Goal: Transaction & Acquisition: Purchase product/service

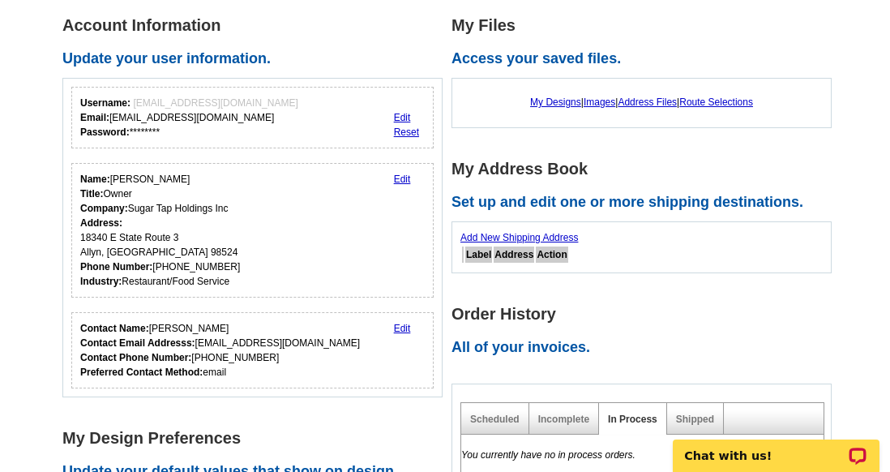
click at [689, 421] on body "Chat with us!" at bounding box center [777, 446] width 228 height 51
click at [693, 416] on link "Shipped" at bounding box center [695, 419] width 38 height 11
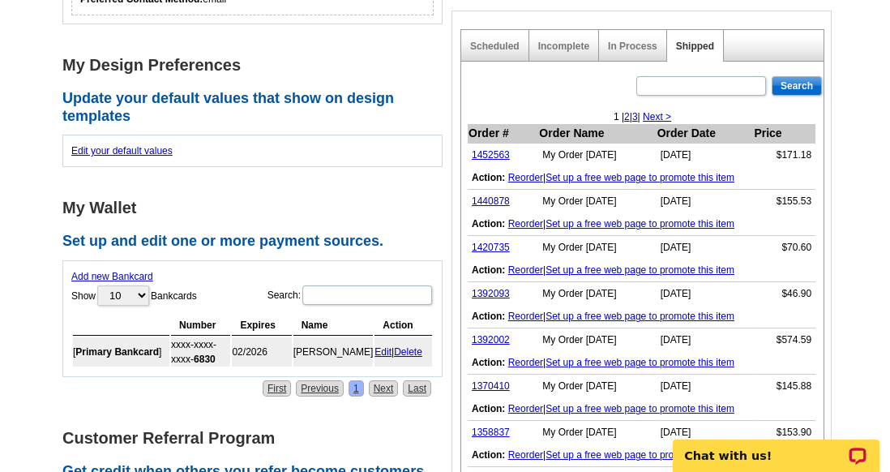
scroll to position [614, 0]
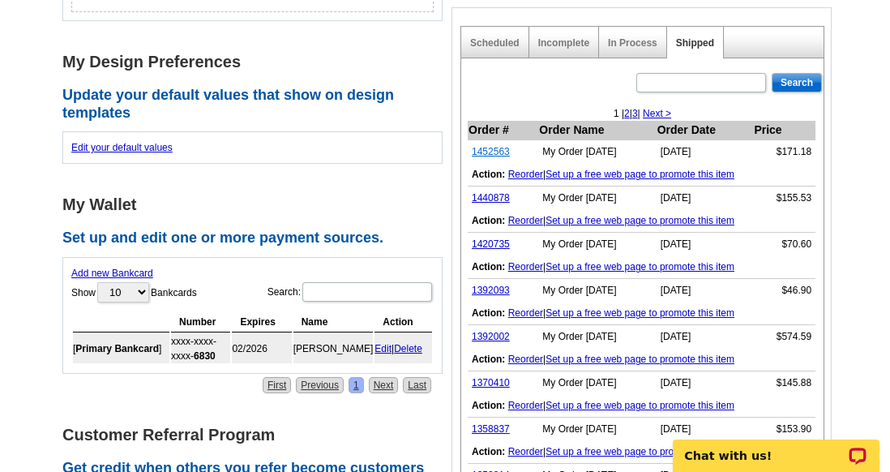
click at [490, 148] on link "1452563" at bounding box center [491, 151] width 38 height 11
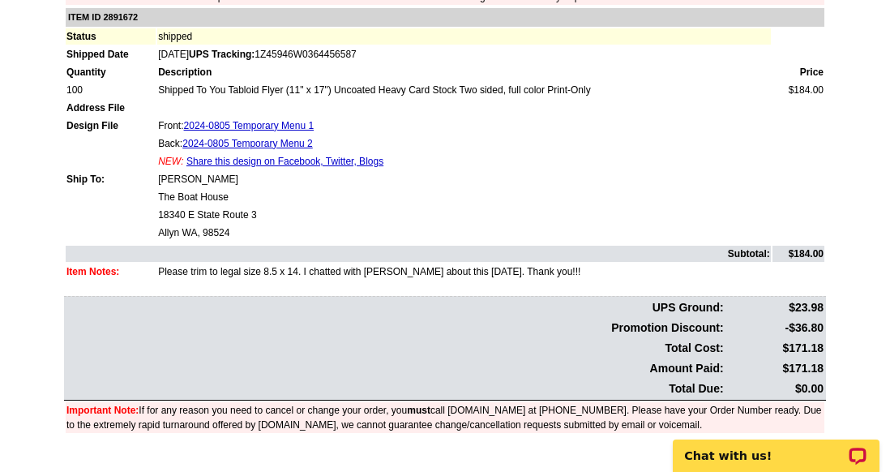
scroll to position [331, 0]
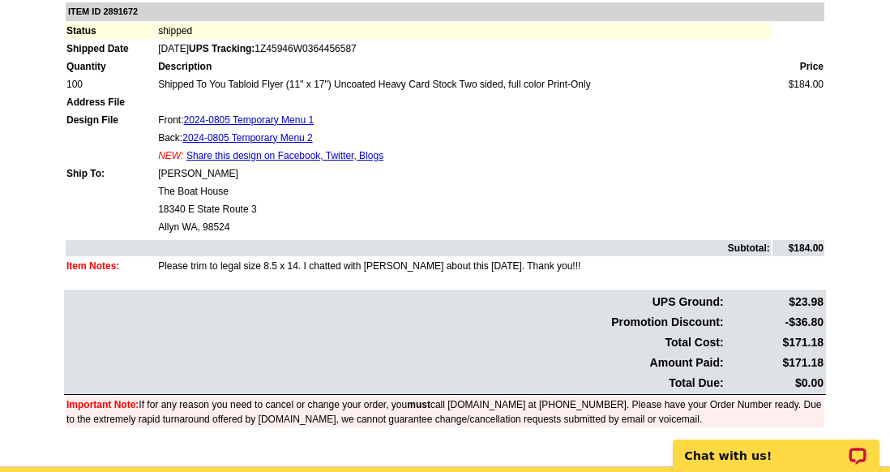
click at [863, 0] on div at bounding box center [445, 0] width 890 height 0
click at [159, 258] on td "Please trim to legal size 8.5 x 14. I chatted with Shonna about this today. Tha…" at bounding box center [464, 266] width 614 height 16
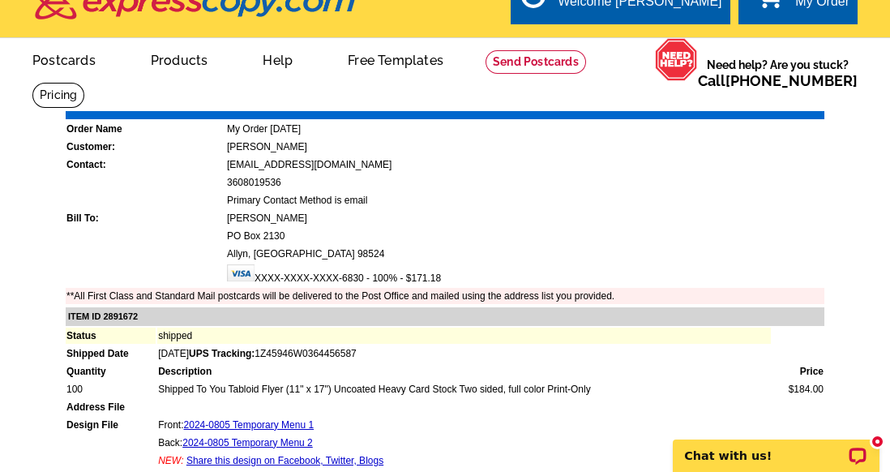
scroll to position [0, 0]
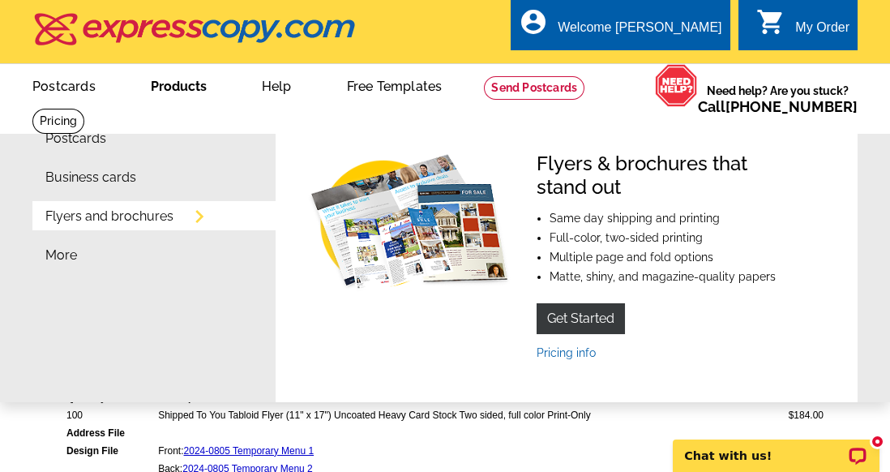
click at [141, 221] on link "Flyers and brochures" at bounding box center [109, 216] width 128 height 13
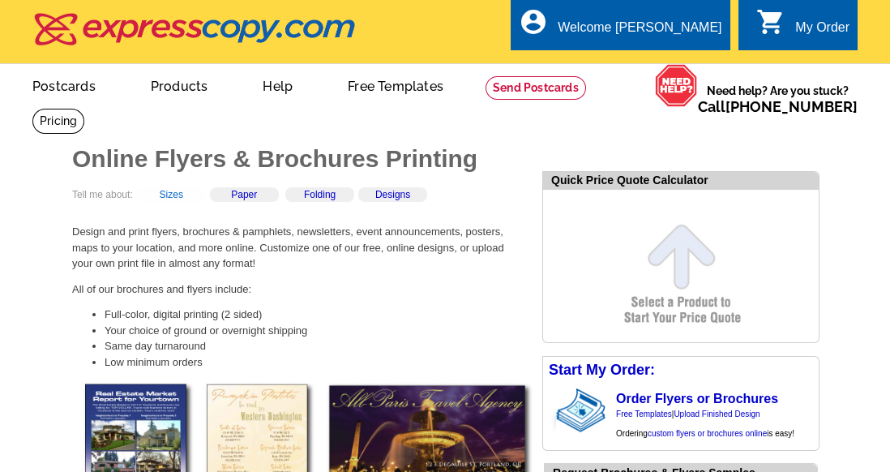
click at [183, 197] on link "Sizes" at bounding box center [172, 194] width 24 height 11
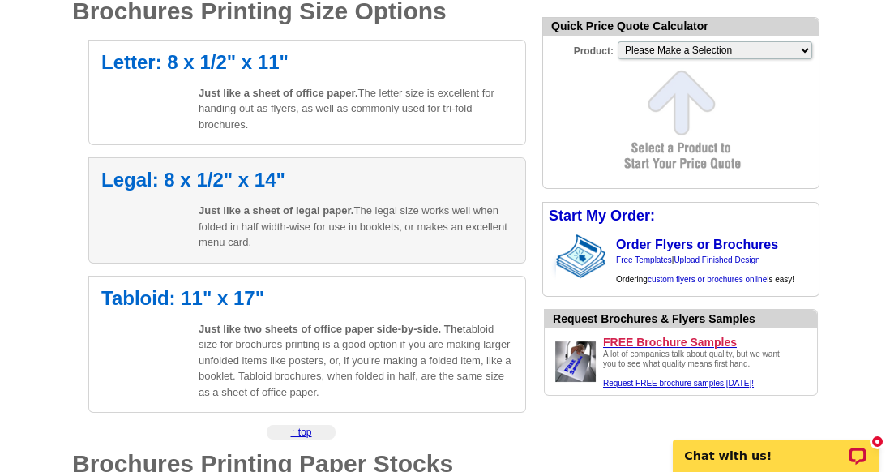
click at [367, 226] on p "Just like a sheet of legal paper. The legal size works well when folded in half…" at bounding box center [356, 227] width 315 height 48
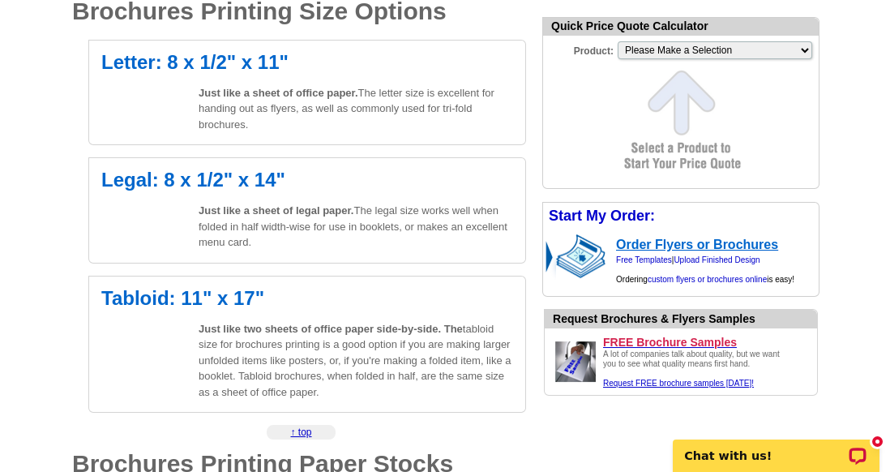
click at [680, 243] on link "Order Flyers or Brochures" at bounding box center [697, 245] width 162 height 14
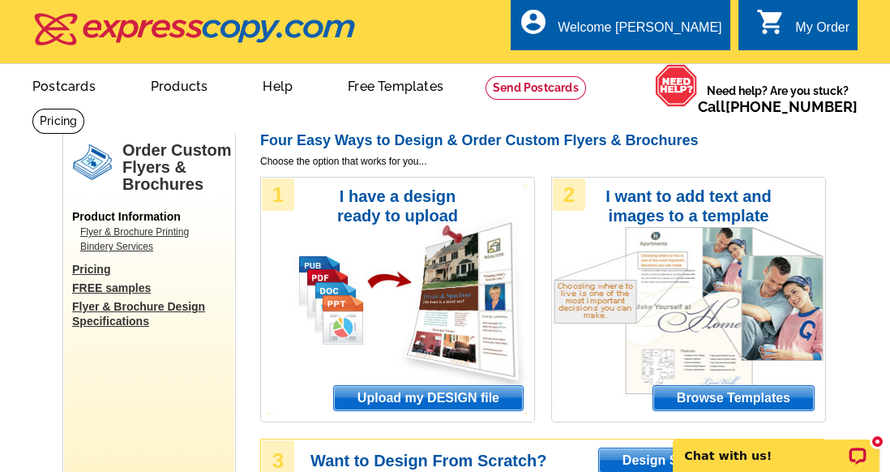
click at [455, 400] on span "Upload my DESIGN file" at bounding box center [428, 398] width 189 height 24
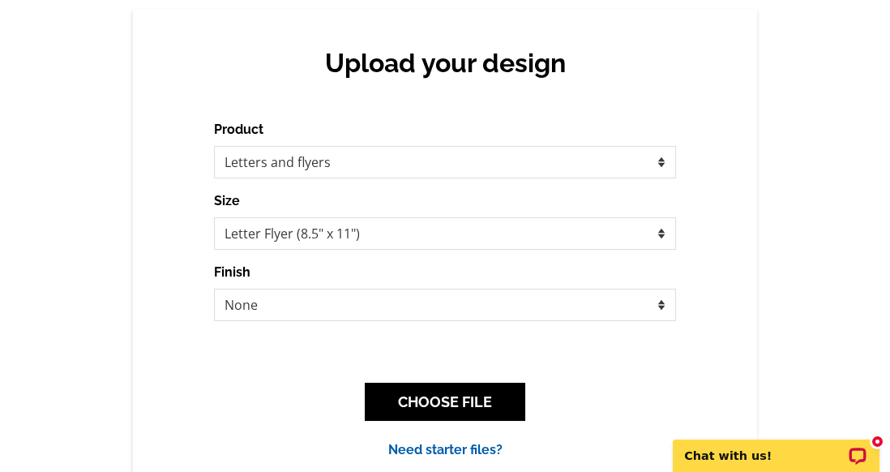
scroll to position [168, 0]
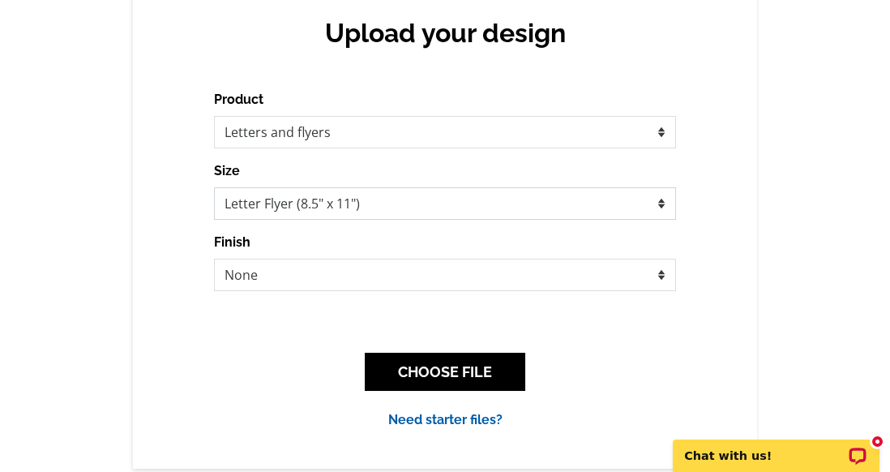
click at [663, 204] on select "Letter Flyer (8.5" x 11") Tabloid Flyer (11" x 17")" at bounding box center [445, 203] width 462 height 32
select select "8"
click at [214, 187] on select "Letter Flyer (8.5" x 11") Tabloid Flyer (11" x 17")" at bounding box center [445, 203] width 462 height 32
click at [659, 272] on select "None Bi-fold Mailer Quarter fold" at bounding box center [445, 275] width 462 height 32
click at [755, 253] on div "Upload your design Product Please select the type of file... Postcards Business…" at bounding box center [445, 223] width 624 height 489
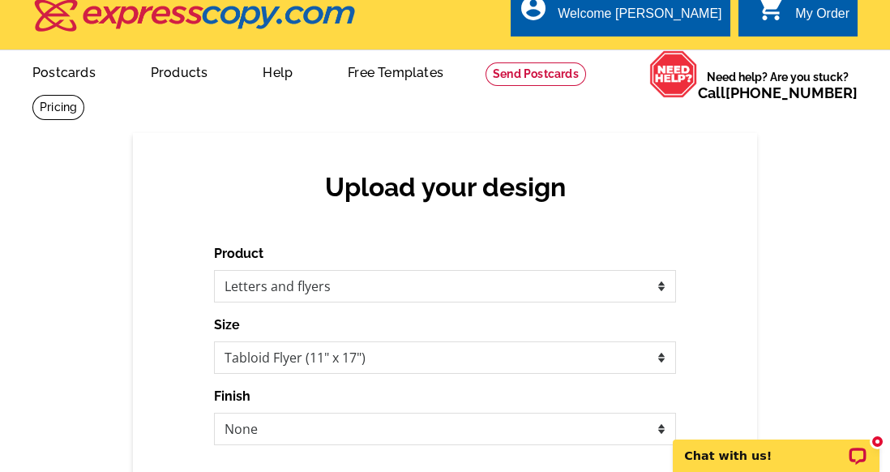
scroll to position [13, 0]
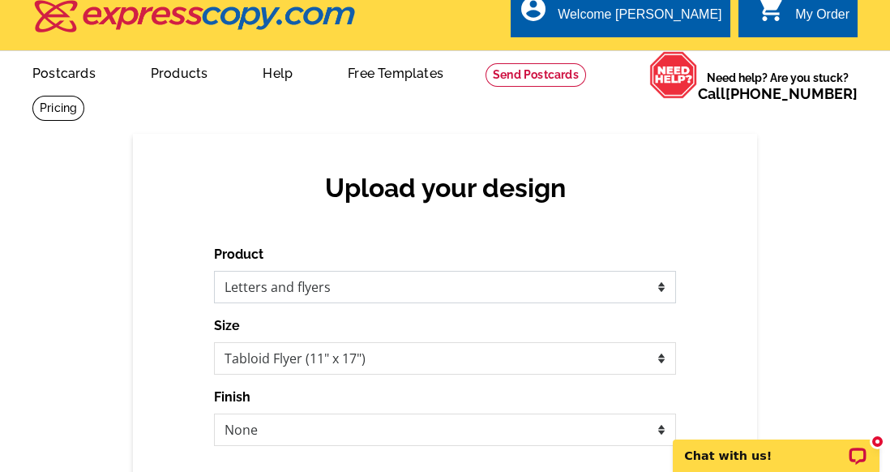
click at [664, 286] on select "Please select the type of file... Postcards Business Cards Letters and flyers G…" at bounding box center [445, 287] width 462 height 32
click at [805, 242] on div "Upload your design Product Please select the type of file... Postcards Business…" at bounding box center [445, 378] width 890 height 489
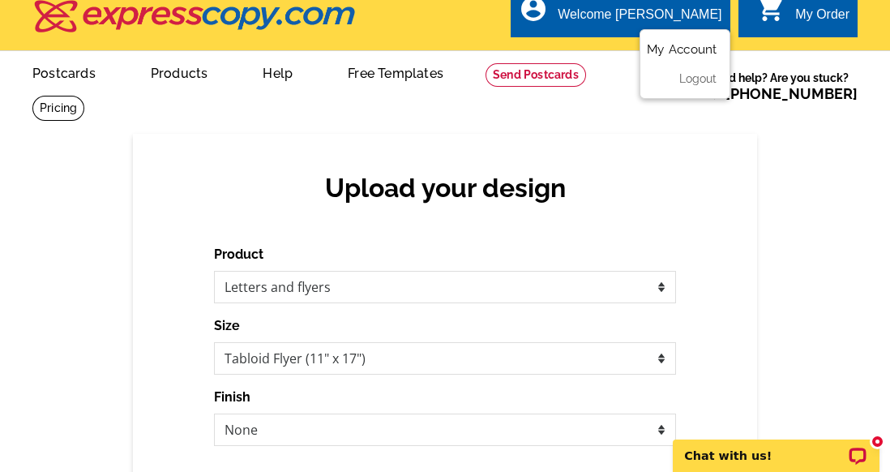
click at [687, 50] on link "My Account" at bounding box center [682, 49] width 70 height 15
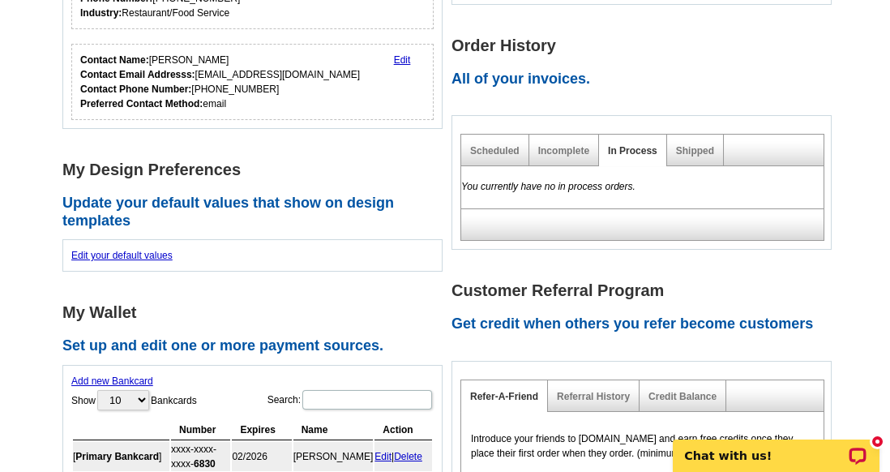
scroll to position [388, 0]
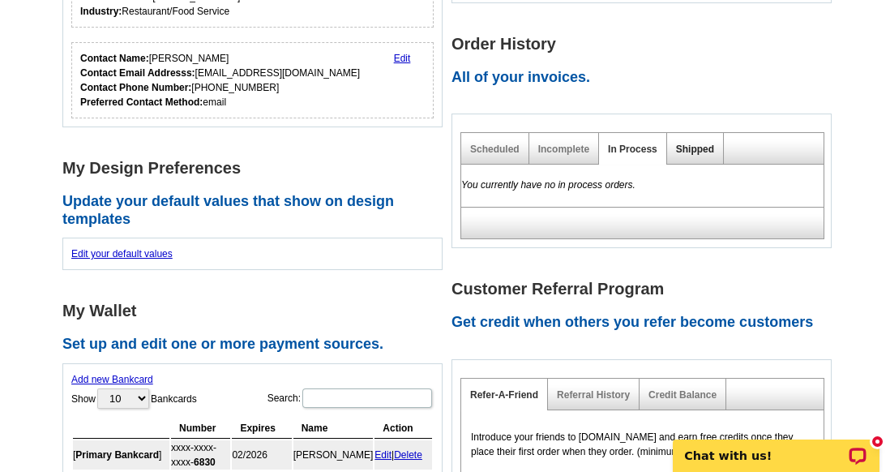
click at [697, 150] on link "Shipped" at bounding box center [695, 149] width 38 height 11
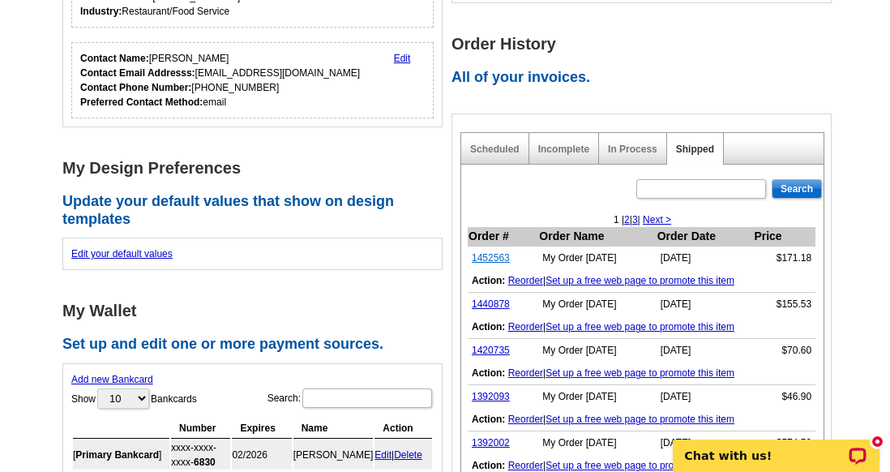
click at [495, 256] on link "1452563" at bounding box center [491, 257] width 38 height 11
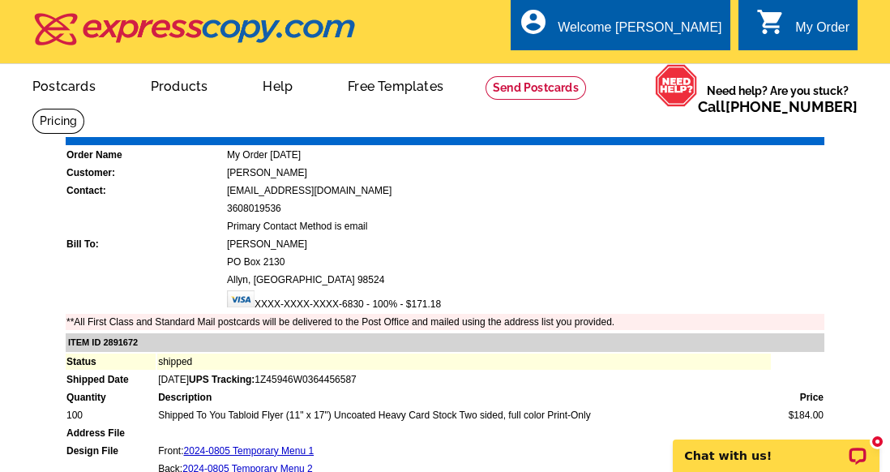
click at [710, 236] on td "Gail Whitney McCoy" at bounding box center [525, 244] width 598 height 16
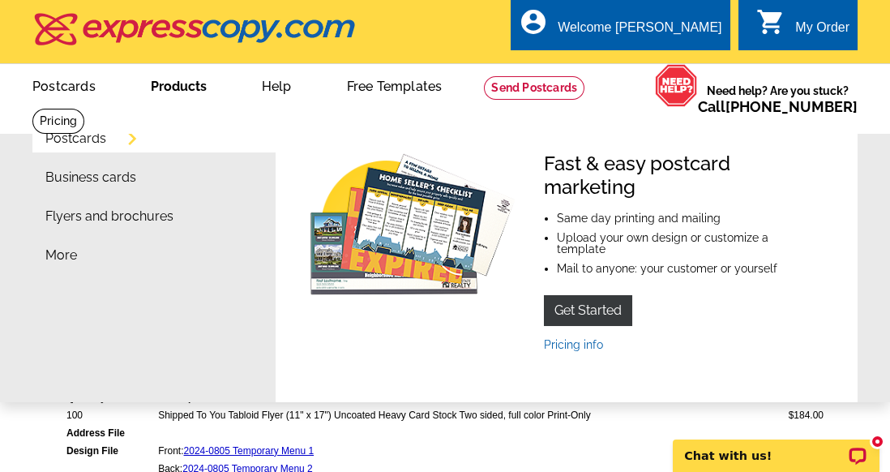
click at [172, 94] on link "Products" at bounding box center [179, 85] width 108 height 38
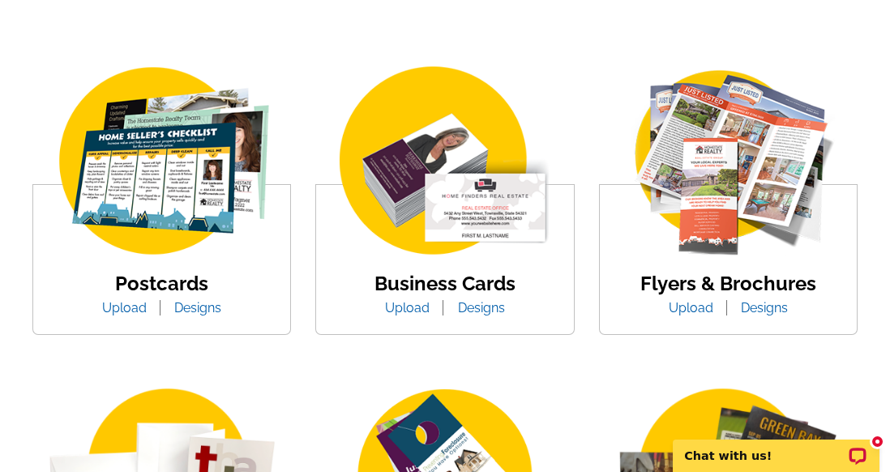
scroll to position [277, 0]
click at [700, 309] on link "Upload" at bounding box center [691, 307] width 69 height 15
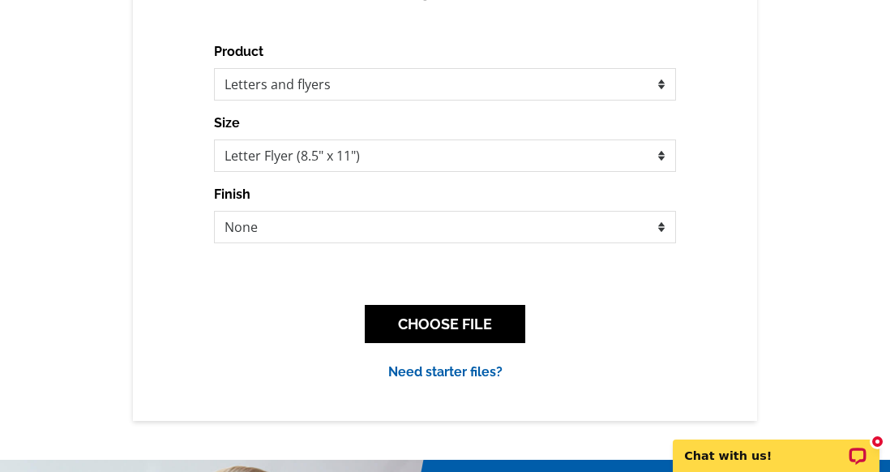
scroll to position [214, 0]
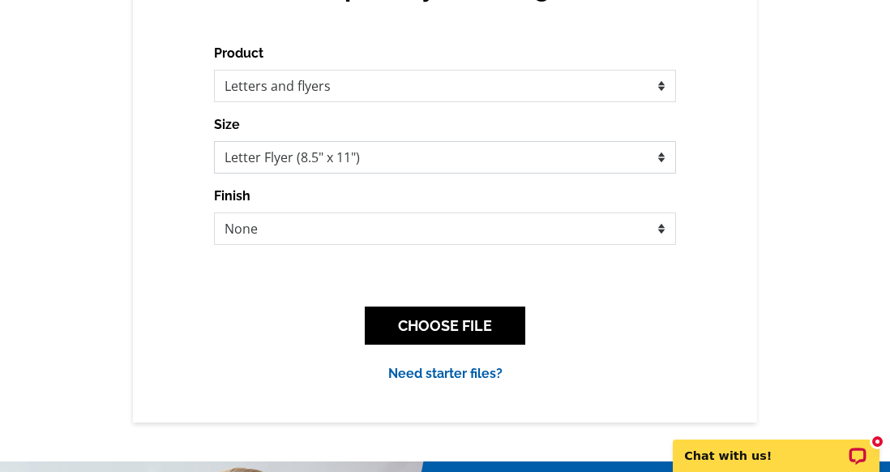
click at [663, 156] on select "Letter Flyer (8.5" x 11") Tabloid Flyer (11" x 17")" at bounding box center [445, 157] width 462 height 32
select select "8"
click at [214, 142] on select "Letter Flyer (8.5" x 11") Tabloid Flyer (11" x 17")" at bounding box center [445, 157] width 462 height 32
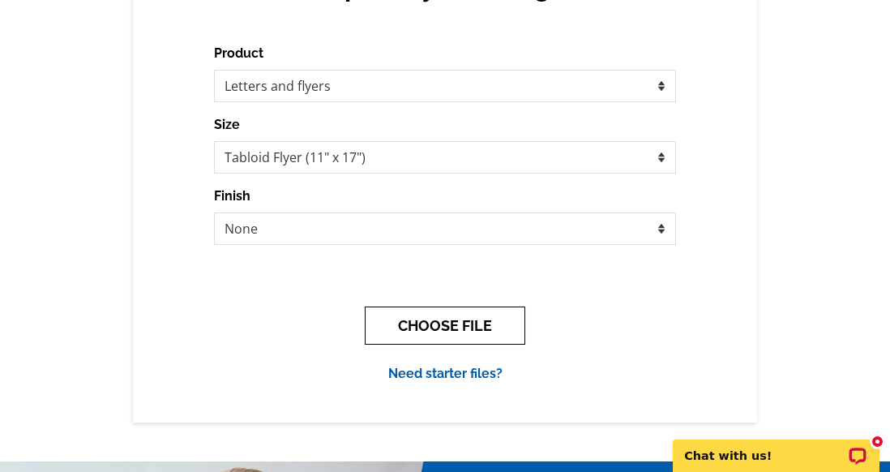
click at [440, 331] on button "CHOOSE FILE" at bounding box center [445, 326] width 161 height 38
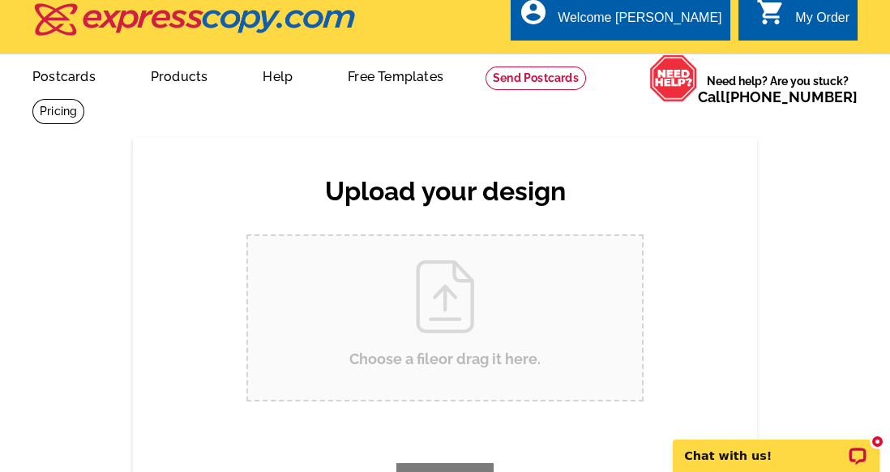
scroll to position [0, 0]
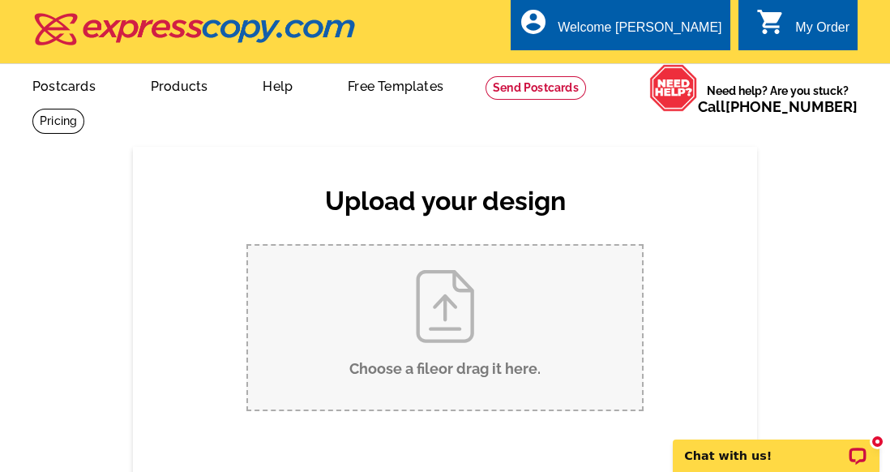
click at [419, 311] on input "Choose a file or drag it here ." at bounding box center [445, 328] width 394 height 164
type input "C:\fakepath\Temporary Menu 2025-0825.pdf"
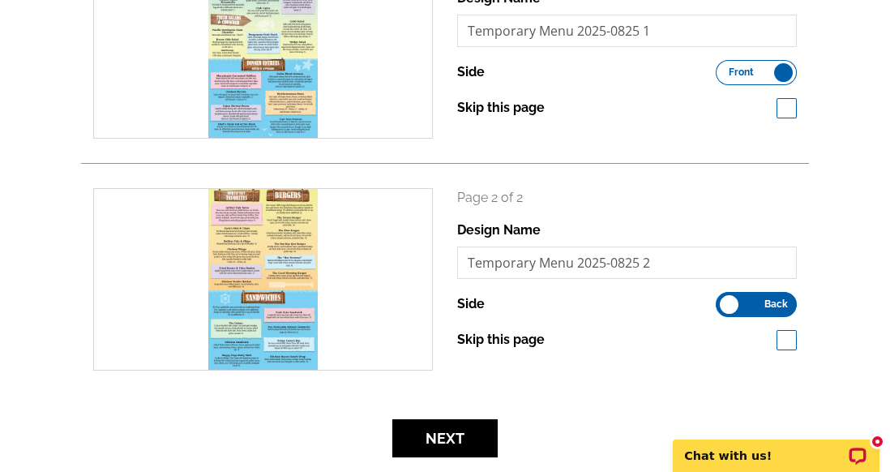
scroll to position [313, 0]
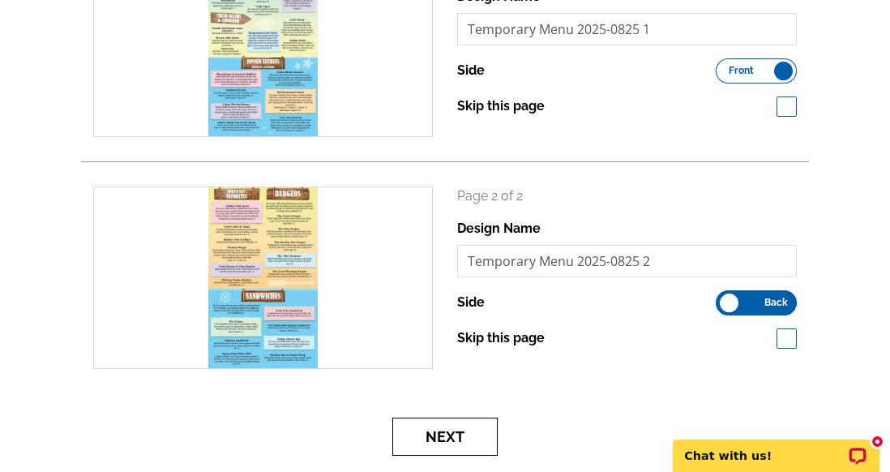
click at [452, 438] on button "Next" at bounding box center [444, 437] width 105 height 38
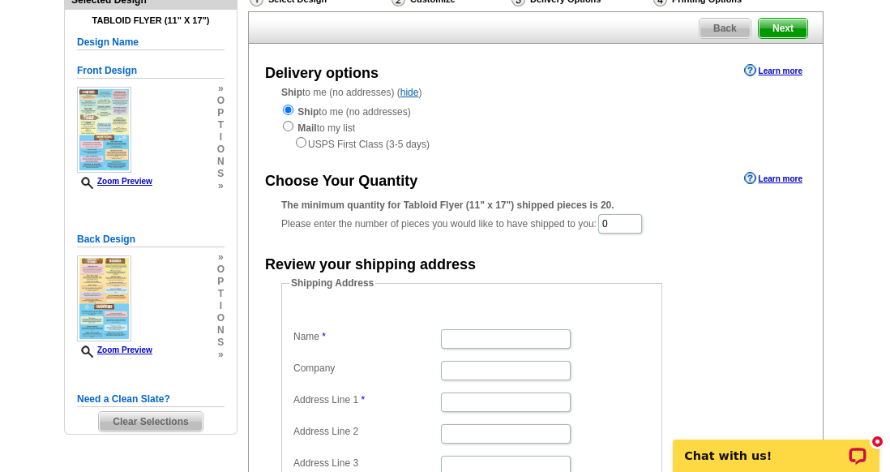
scroll to position [131, 0]
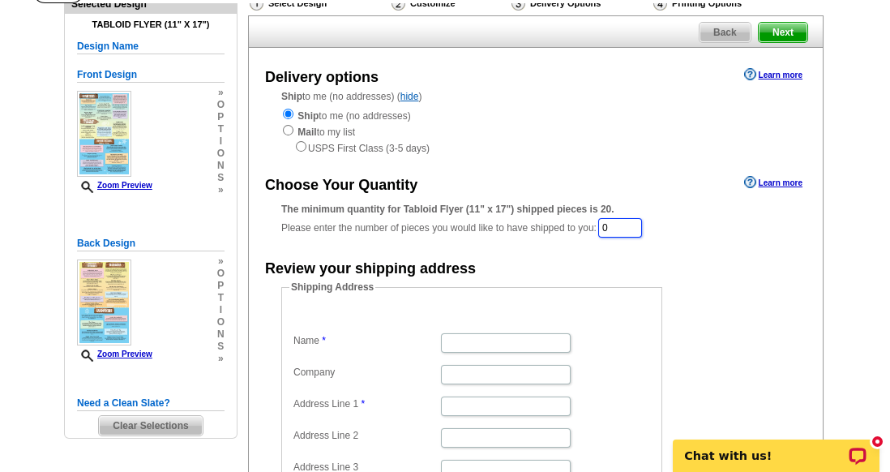
click at [629, 235] on input "0" at bounding box center [620, 227] width 44 height 19
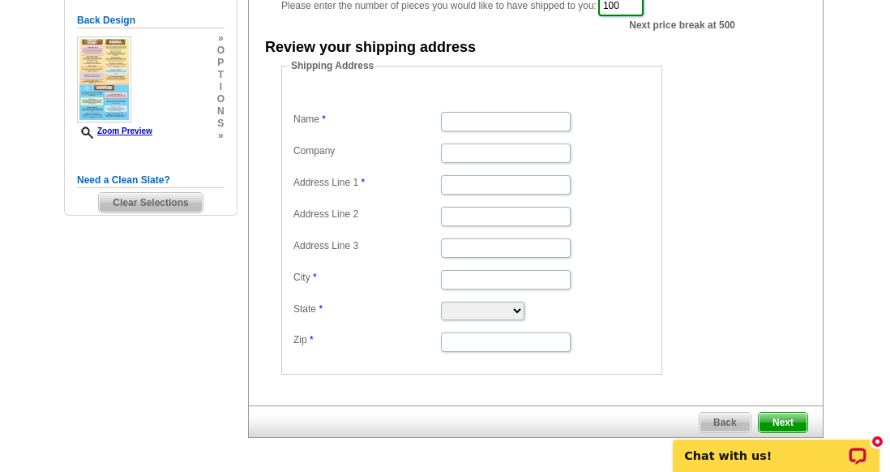
scroll to position [354, 0]
type input "100"
click at [472, 114] on input "Name" at bounding box center [506, 121] width 130 height 19
type input "[PERSON_NAME]"
type input "The Boat House"
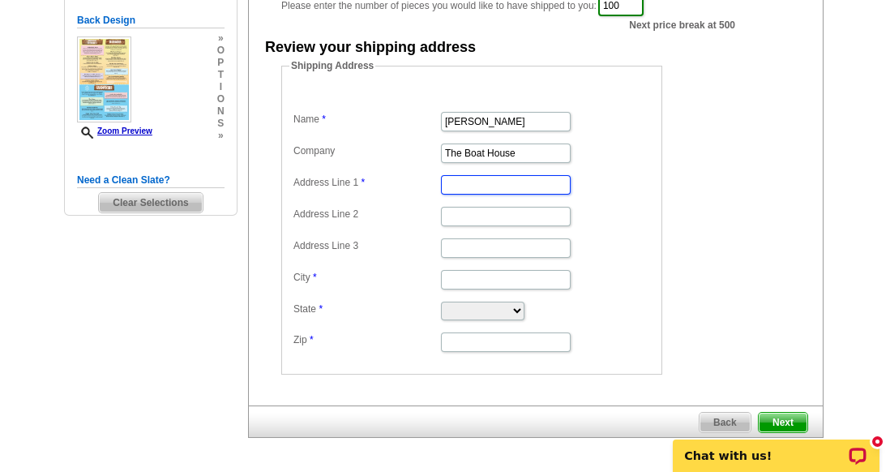
type input "18340 E State Route 3"
type input "Allyn"
select select "WA"
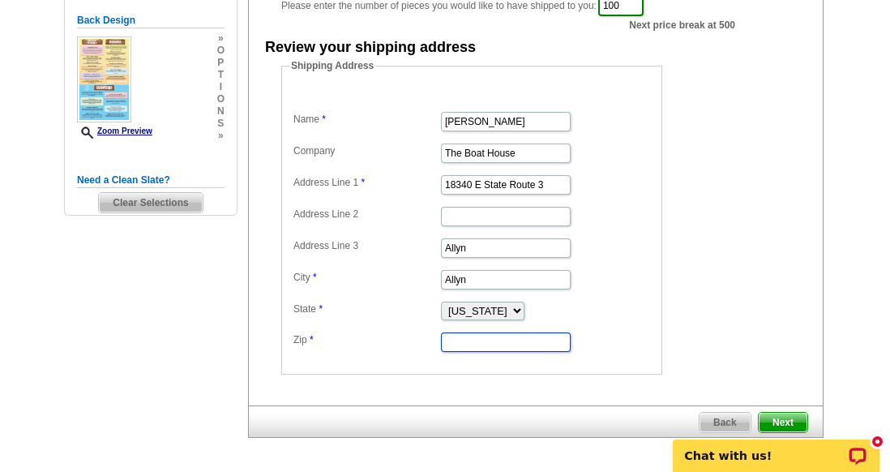
type input "98524"
click at [787, 415] on span "Next" at bounding box center [783, 422] width 49 height 19
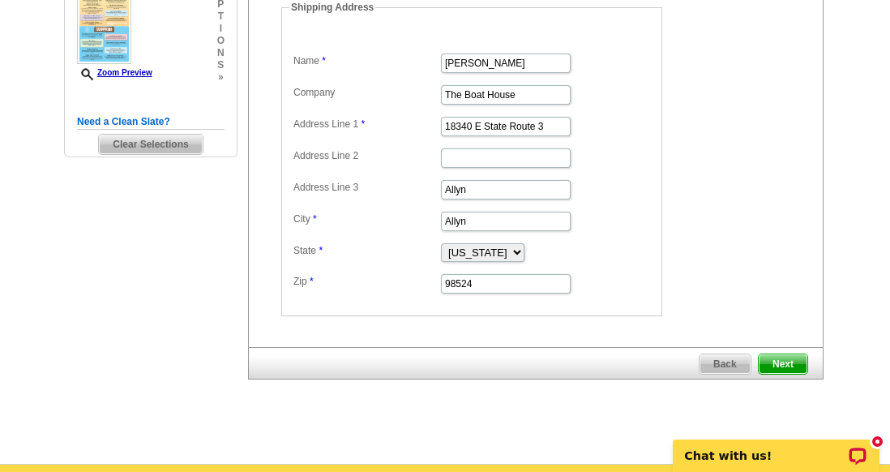
scroll to position [422, 0]
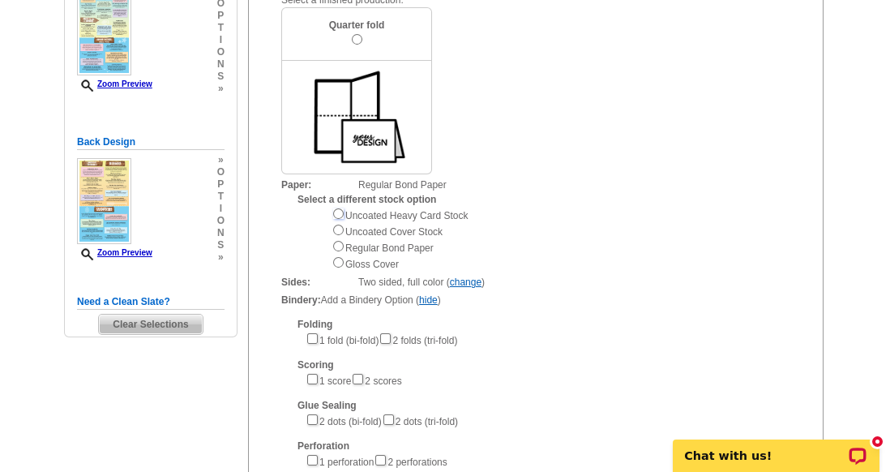
click at [337, 216] on input "radio" at bounding box center [338, 213] width 11 height 11
radio input "true"
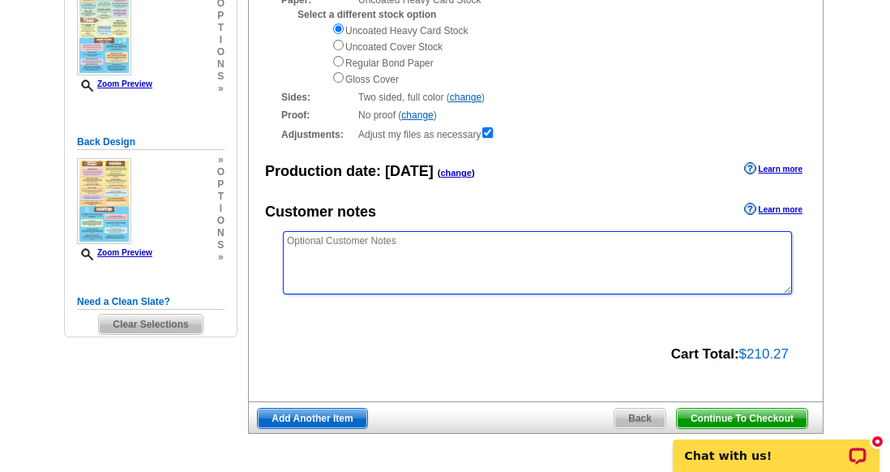
click at [308, 247] on textarea at bounding box center [537, 262] width 509 height 63
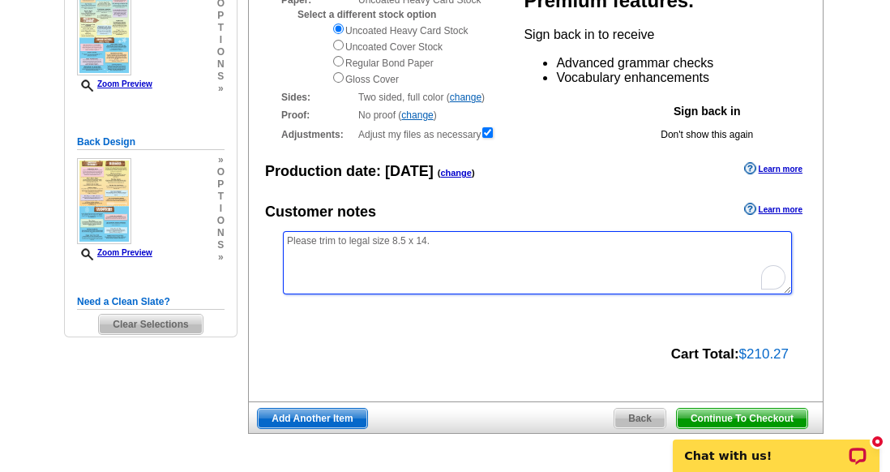
type textarea "Please trim to legal size 8.5 x 14."
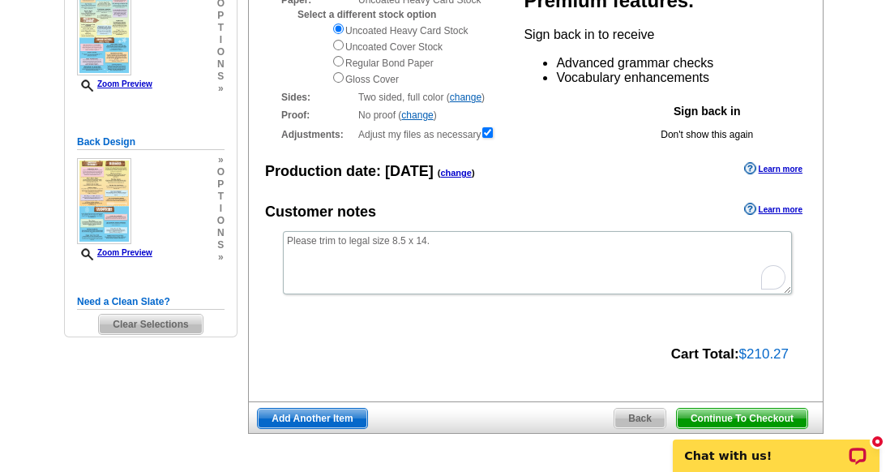
click at [622, 144] on button "Don't show this again" at bounding box center [707, 134] width 367 height 19
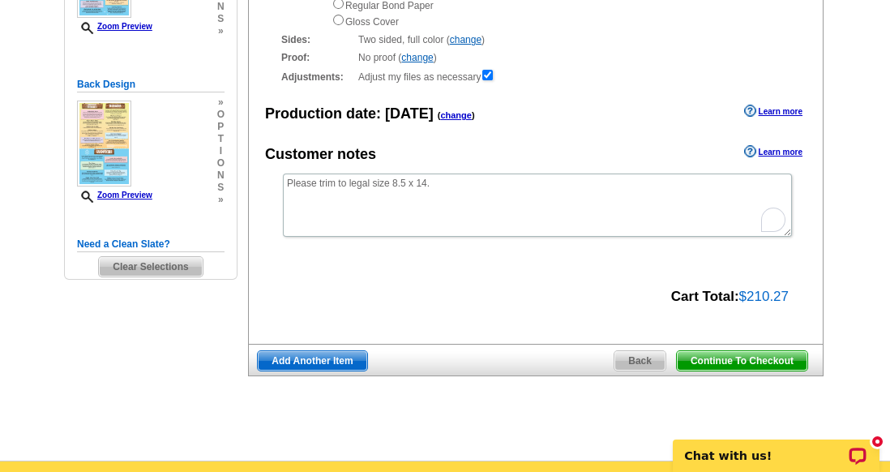
scroll to position [358, 0]
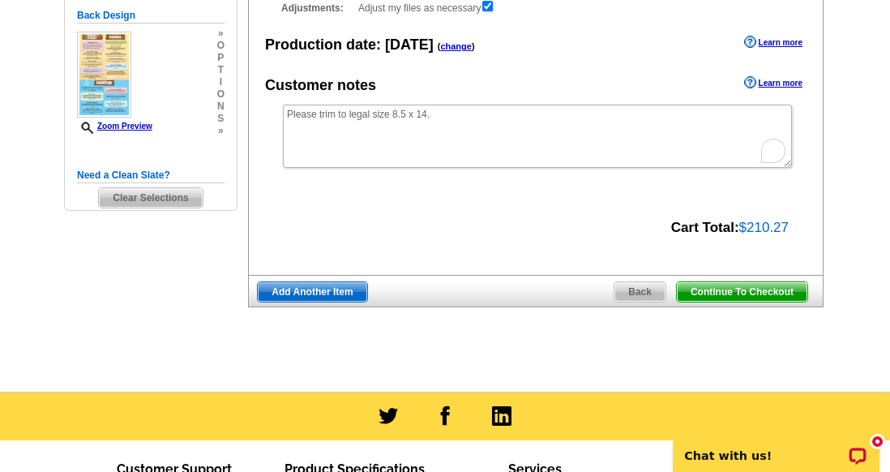
click at [753, 291] on span "Continue To Checkout" at bounding box center [742, 291] width 131 height 19
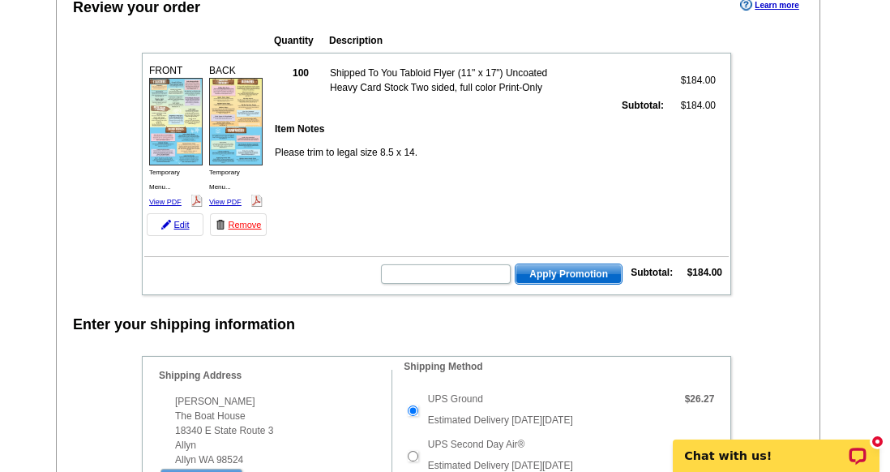
scroll to position [165, 0]
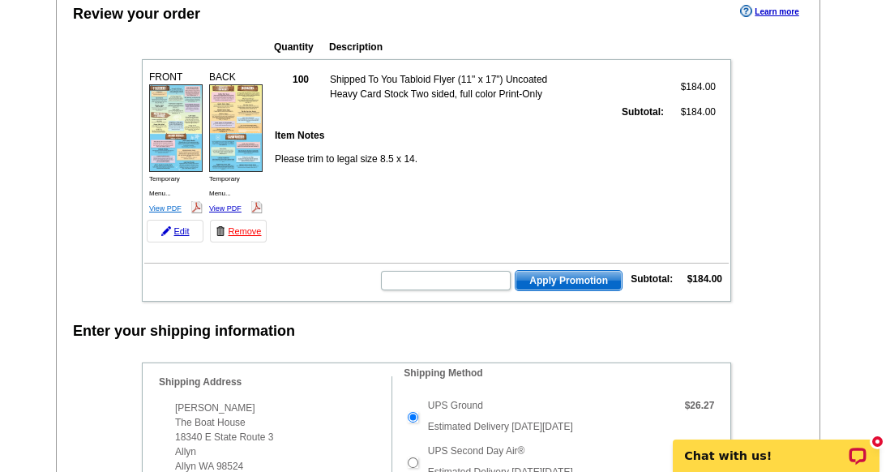
click at [165, 207] on link "View PDF" at bounding box center [165, 208] width 32 height 8
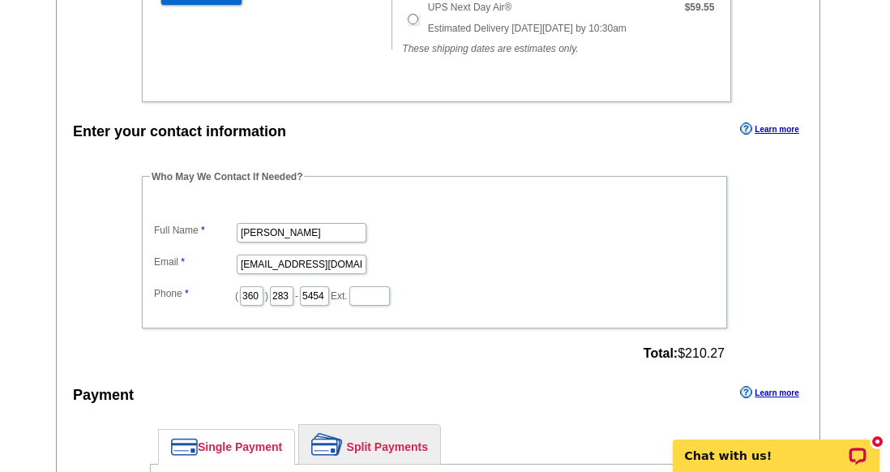
scroll to position [660, 0]
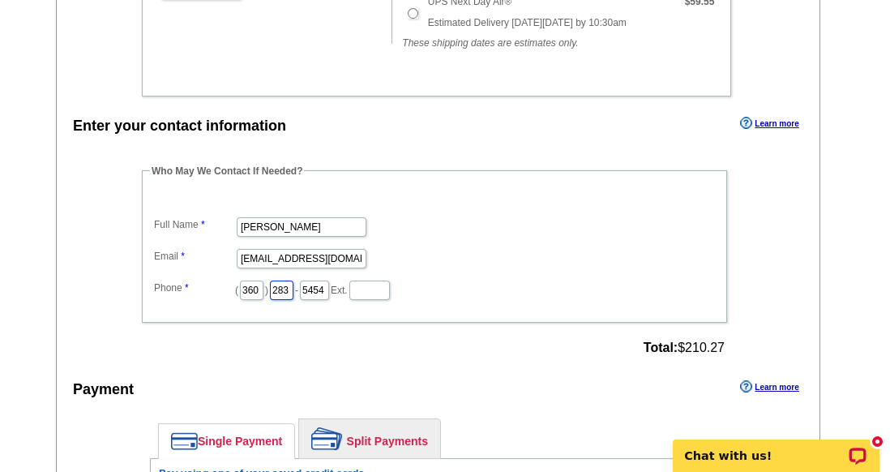
click at [294, 288] on input "283" at bounding box center [282, 290] width 24 height 19
type input "2"
type input "801"
click at [329, 282] on input "5454" at bounding box center [314, 290] width 29 height 19
type input "5"
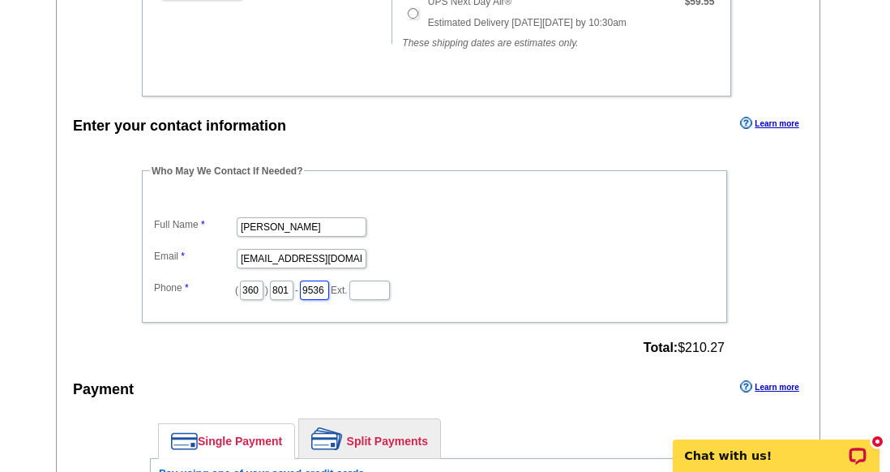
type input "9536"
click at [564, 359] on div "Enter your contact information Learn more Who May We Contact If Needed? Full Na…" at bounding box center [438, 413] width 763 height 601
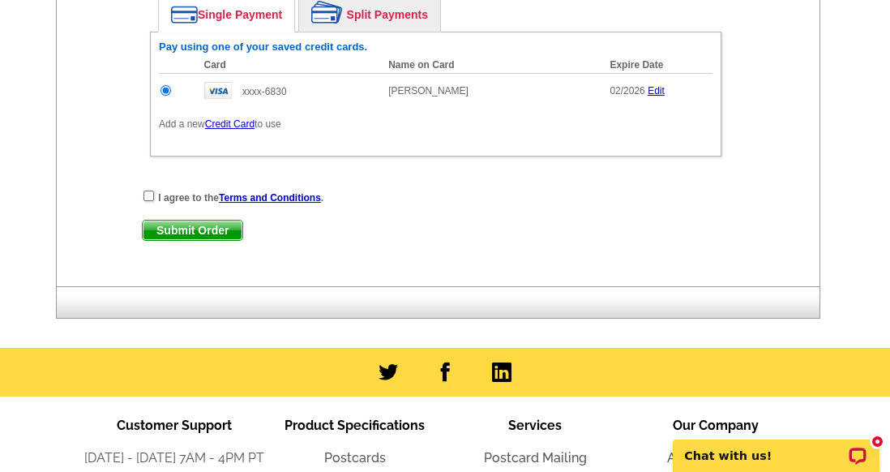
scroll to position [1084, 0]
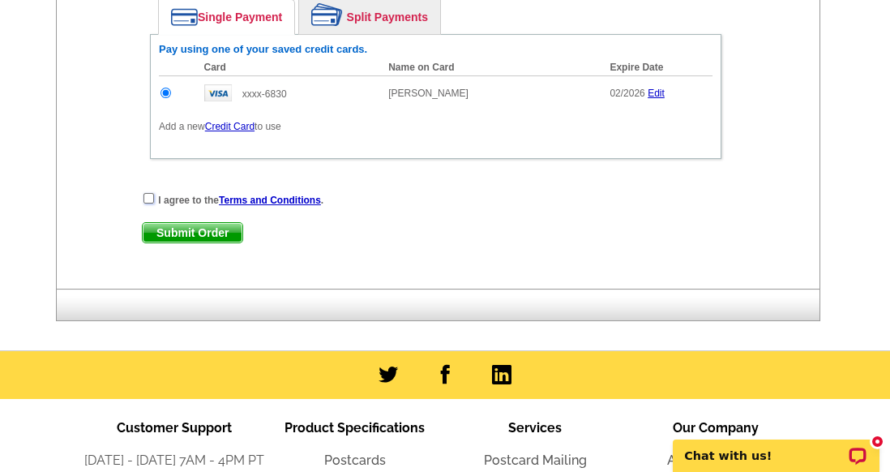
click at [144, 193] on input "checkbox" at bounding box center [149, 198] width 11 height 11
checkbox input "true"
click at [221, 224] on span "Submit Order" at bounding box center [193, 232] width 100 height 19
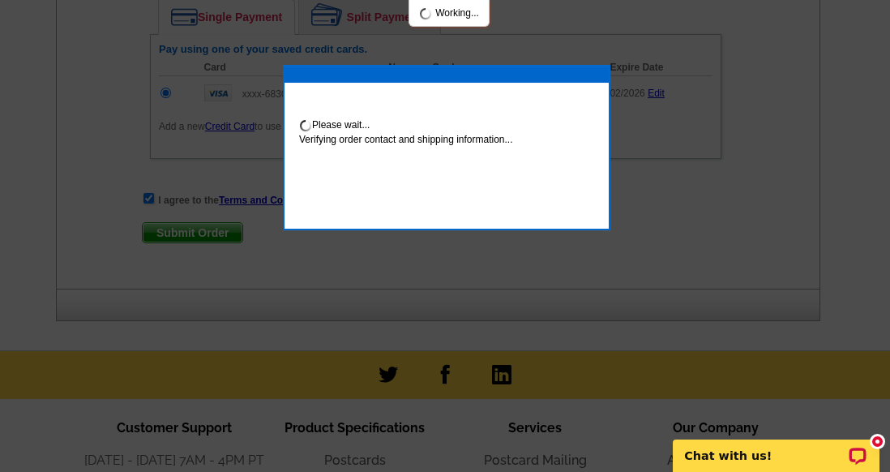
scroll to position [1166, 0]
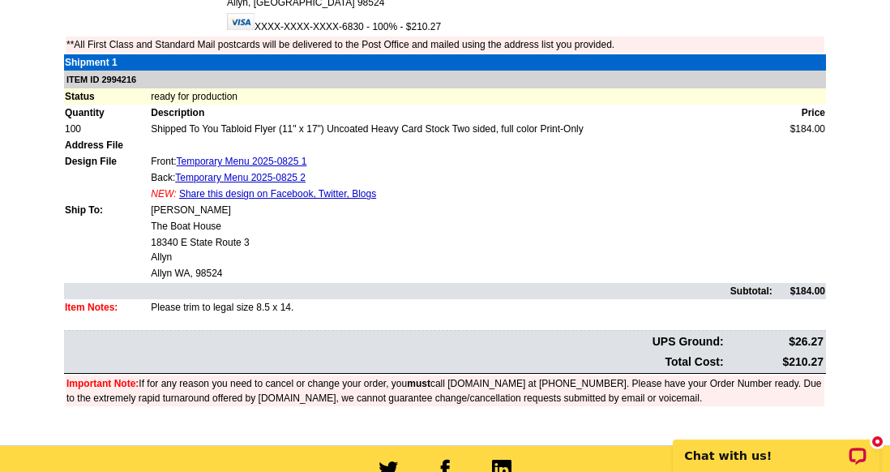
scroll to position [523, 0]
